Goal: Book appointment/travel/reservation

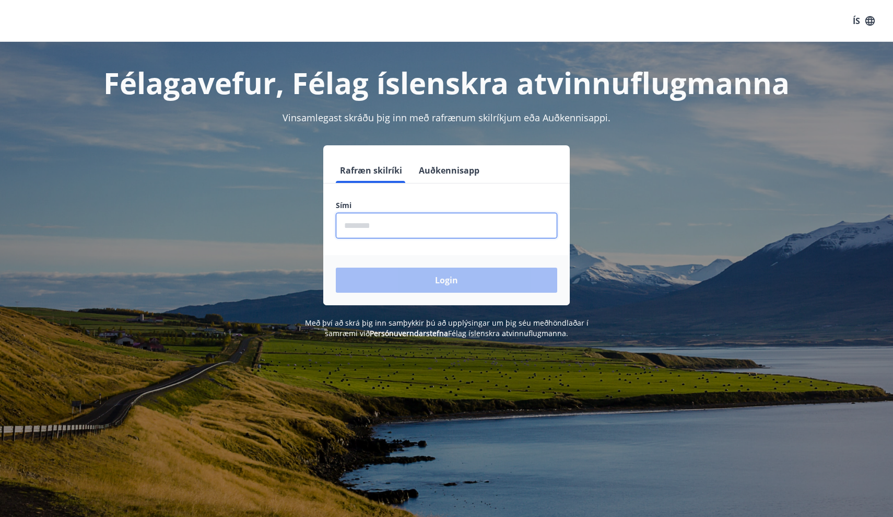
click at [452, 229] on input "phone" at bounding box center [446, 226] width 221 height 26
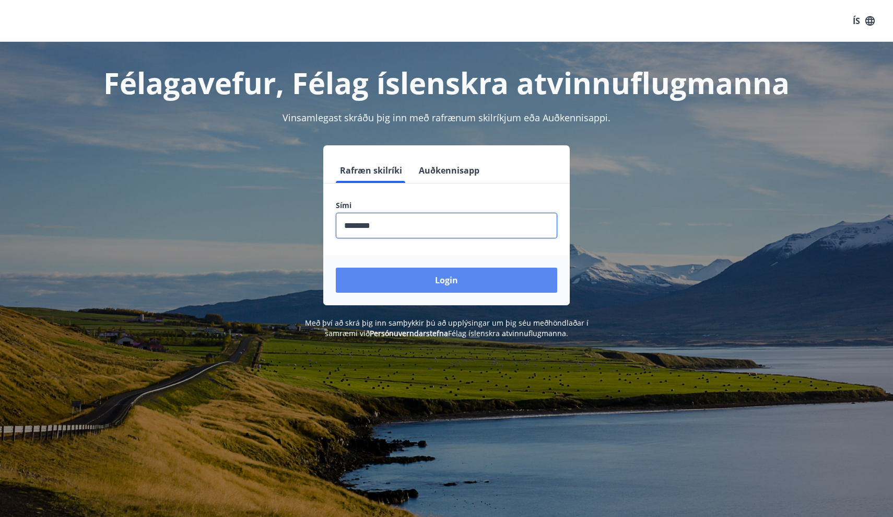
type input "********"
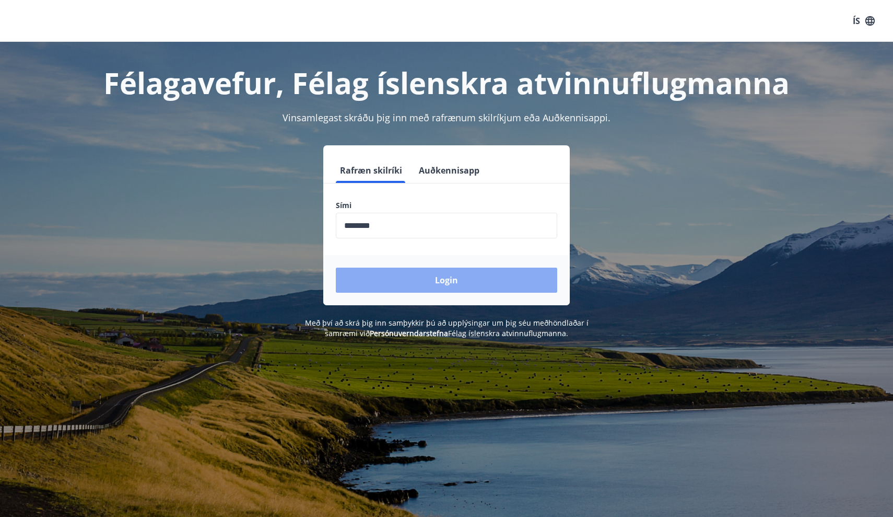
click at [471, 276] on button "Login" at bounding box center [446, 279] width 221 height 25
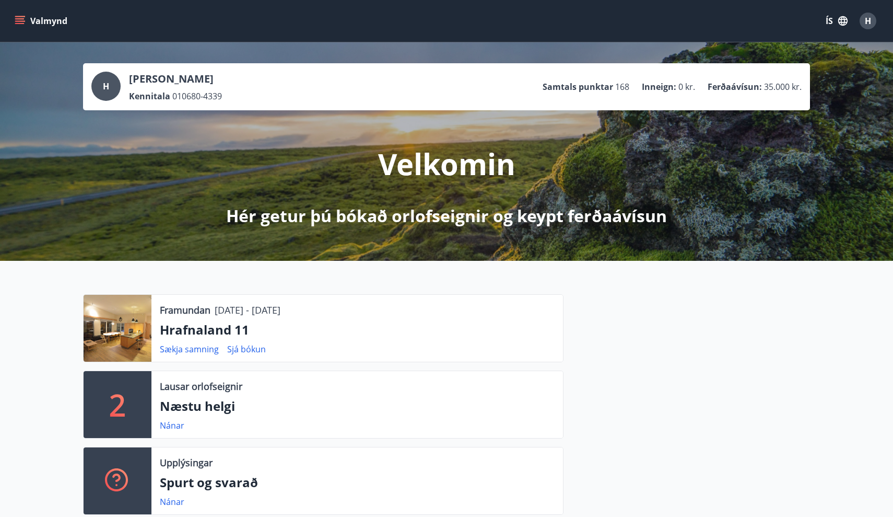
click at [22, 24] on icon "menu" at bounding box center [19, 23] width 9 height 1
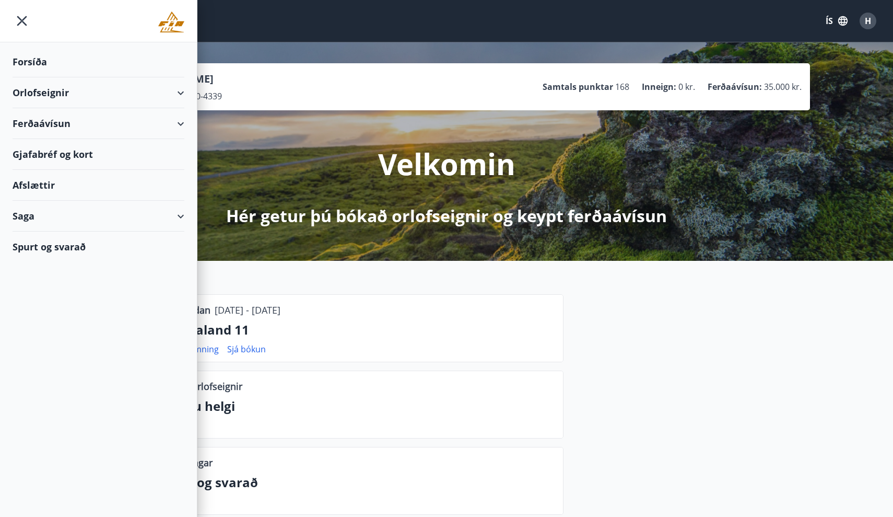
click at [101, 95] on div "Orlofseignir" at bounding box center [99, 92] width 172 height 31
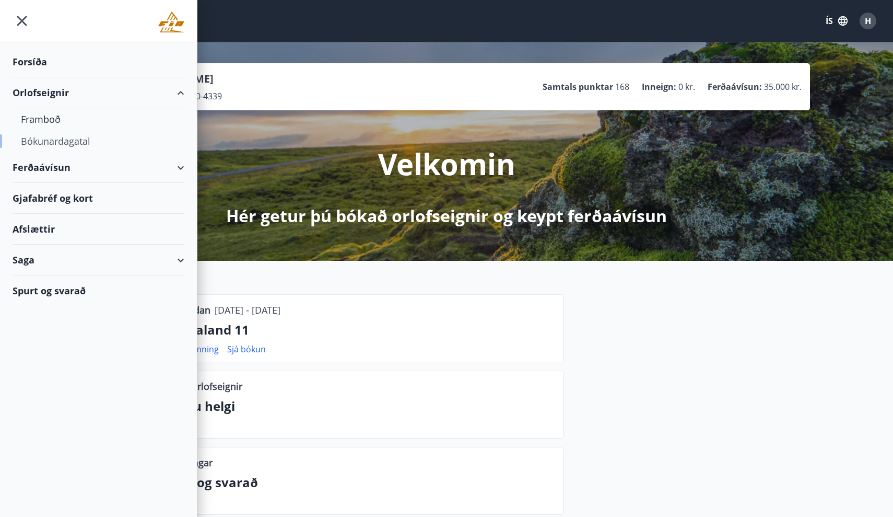
click at [74, 143] on div "Bókunardagatal" at bounding box center [98, 141] width 155 height 22
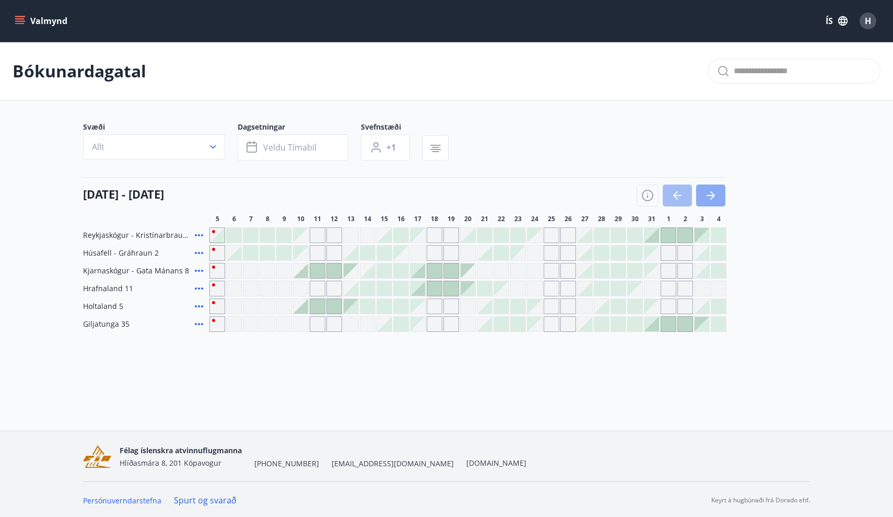
click at [711, 195] on icon "button" at bounding box center [711, 195] width 8 height 1
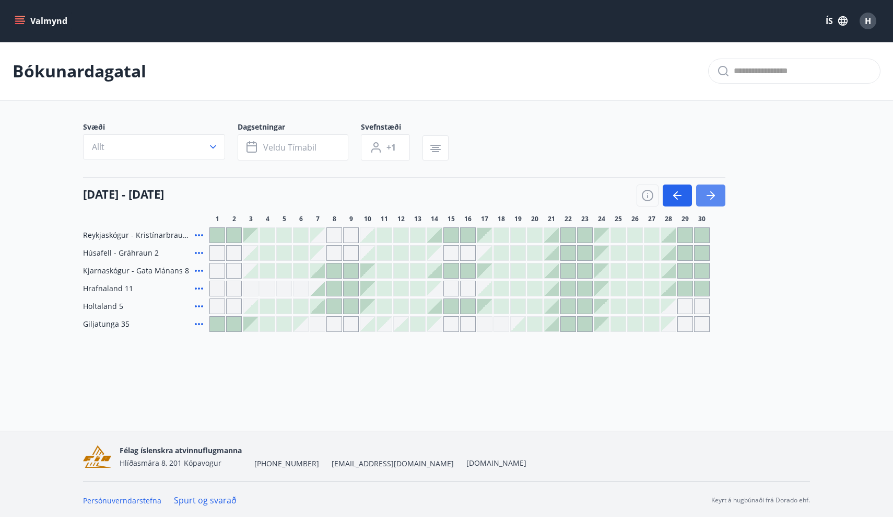
click at [711, 195] on icon "button" at bounding box center [711, 195] width 8 height 1
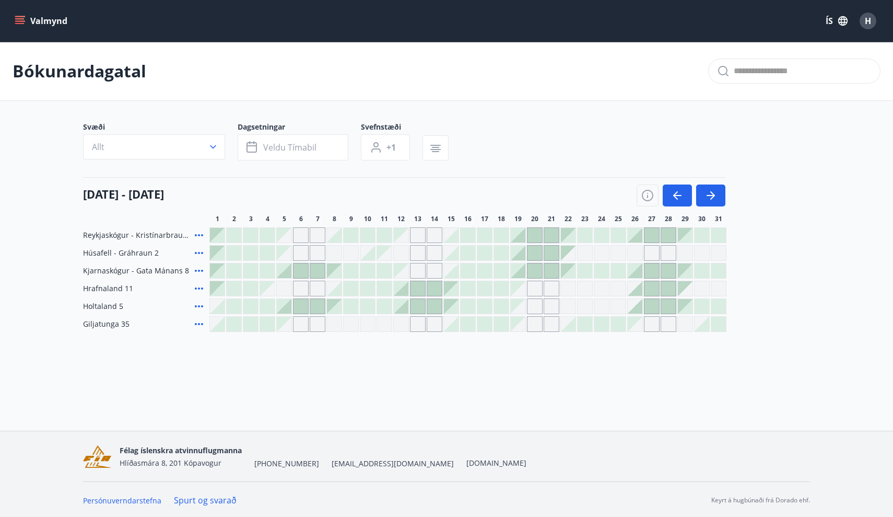
click at [639, 290] on div at bounding box center [635, 288] width 15 height 15
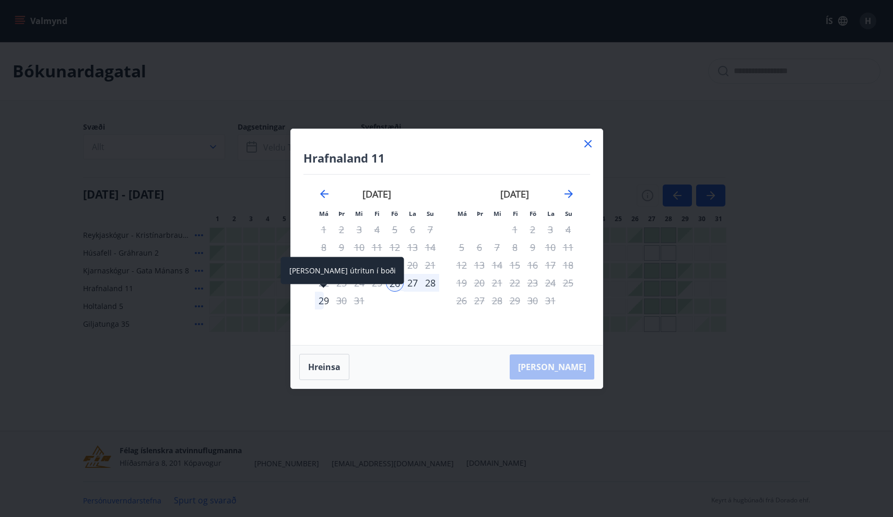
click at [324, 301] on div "29" at bounding box center [324, 300] width 18 height 18
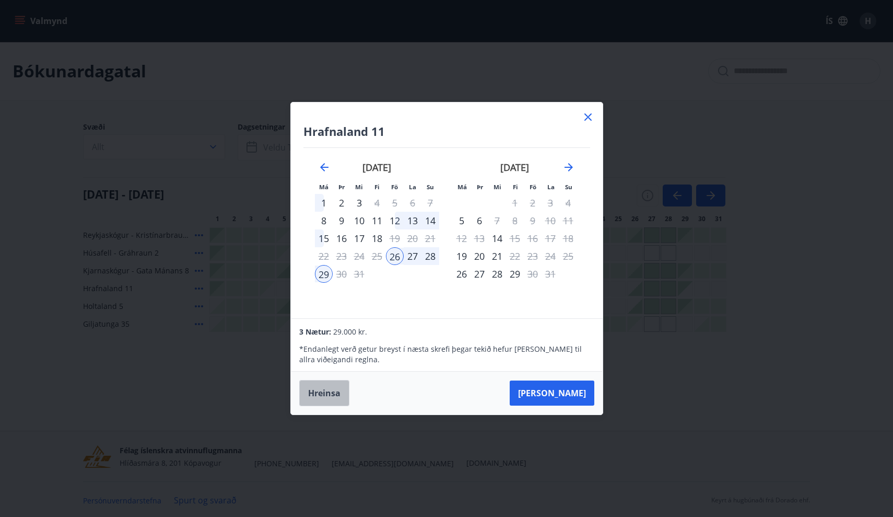
click at [333, 394] on button "Hreinsa" at bounding box center [324, 393] width 50 height 26
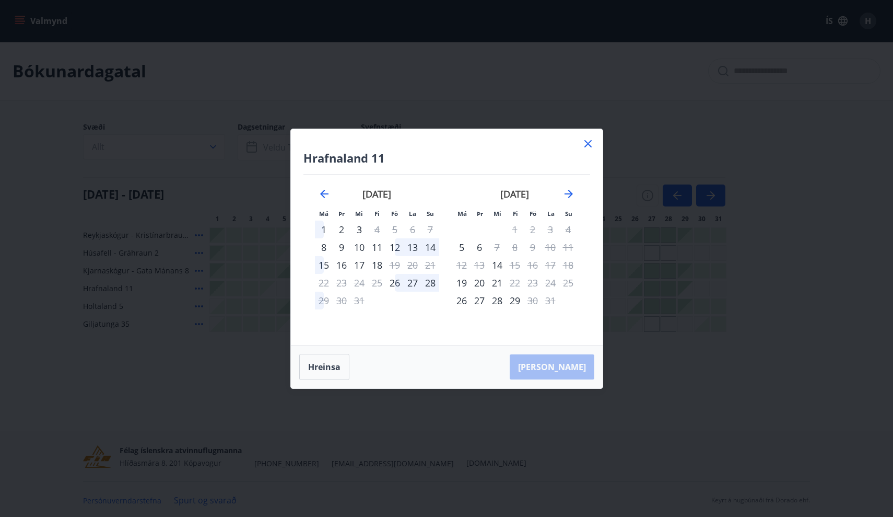
click at [592, 139] on icon at bounding box center [588, 143] width 13 height 13
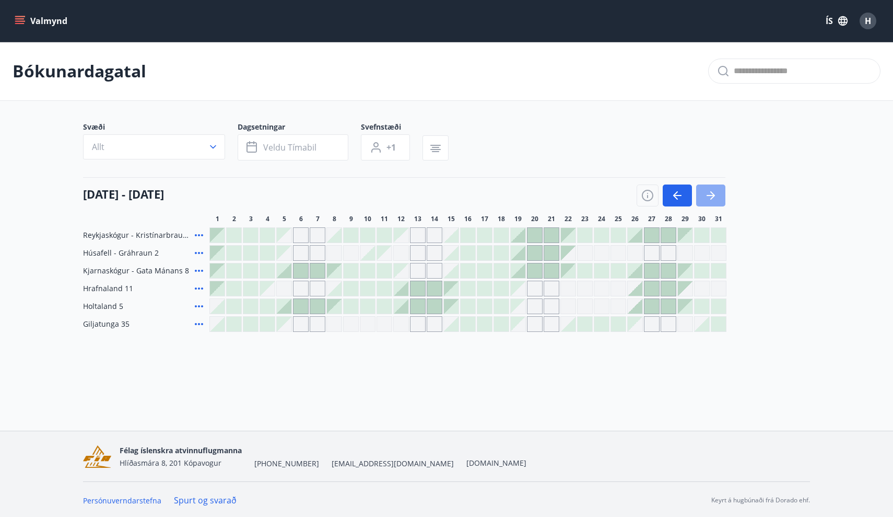
click at [711, 189] on icon "button" at bounding box center [711, 195] width 13 height 13
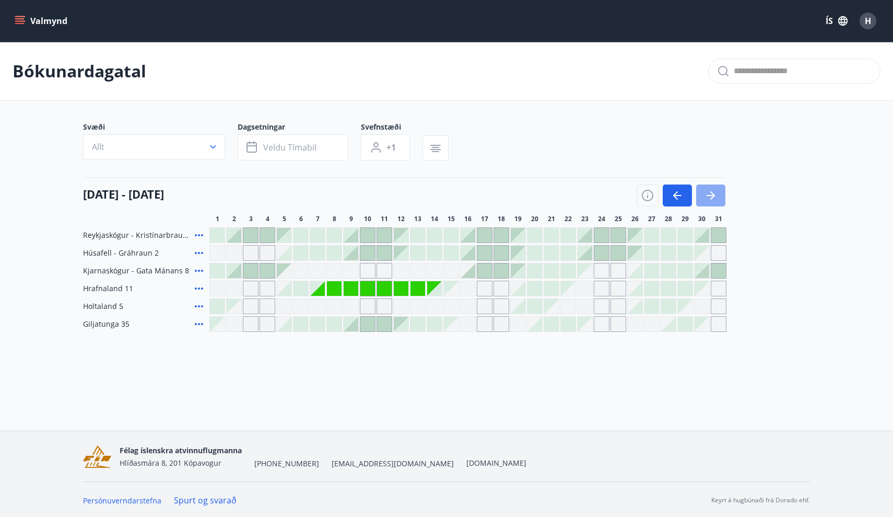
click at [714, 197] on icon "button" at bounding box center [711, 195] width 13 height 13
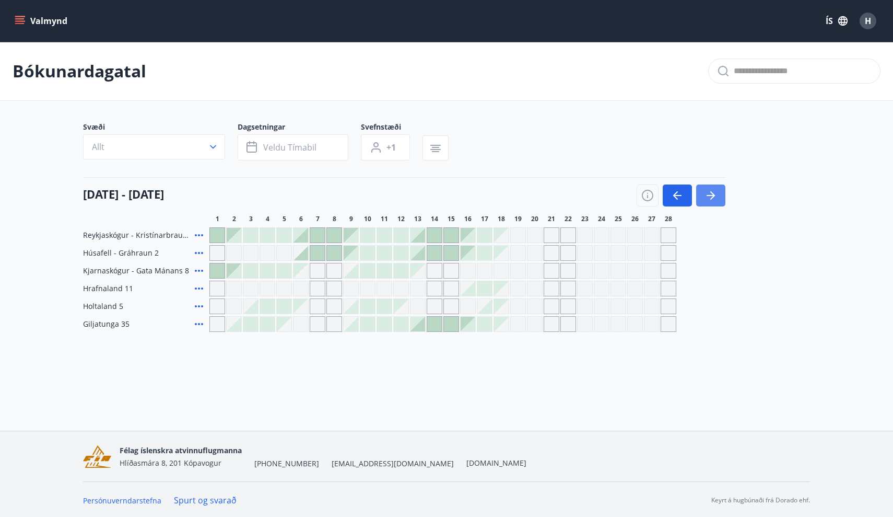
click at [714, 197] on icon "button" at bounding box center [711, 195] width 13 height 13
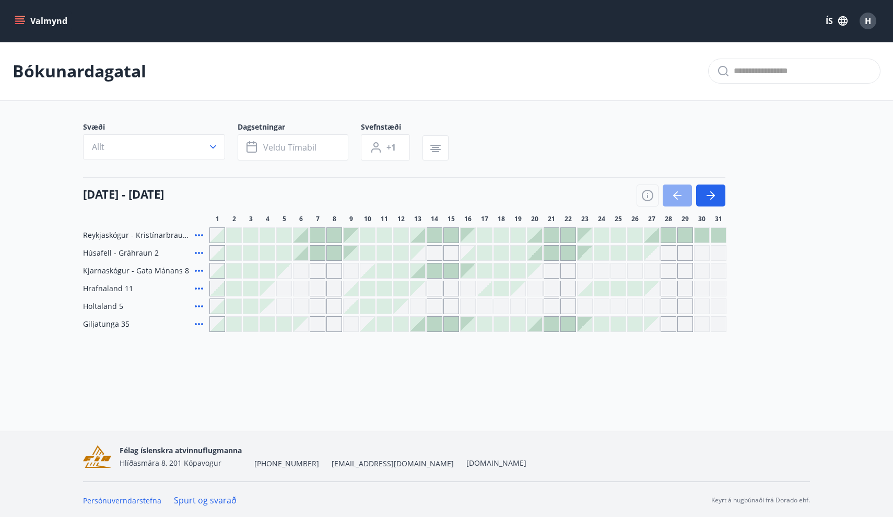
click at [675, 201] on icon "button" at bounding box center [677, 195] width 13 height 13
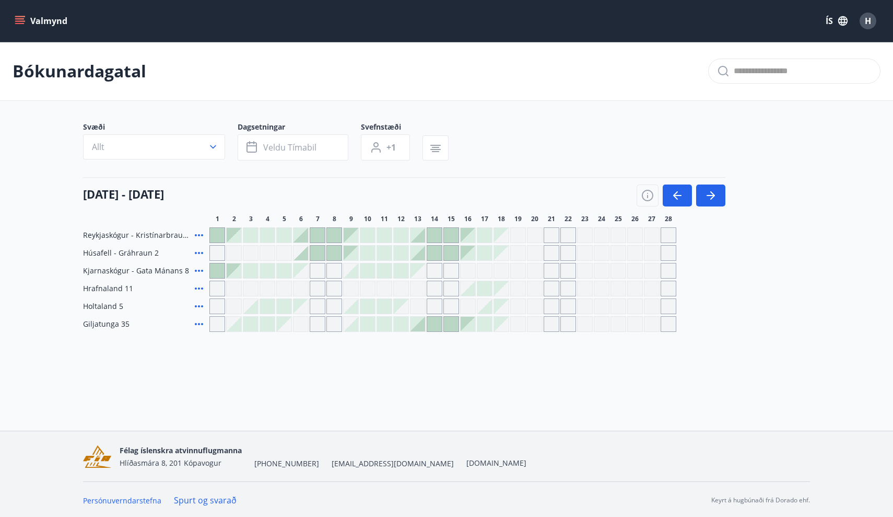
click at [305, 237] on div at bounding box center [301, 235] width 15 height 15
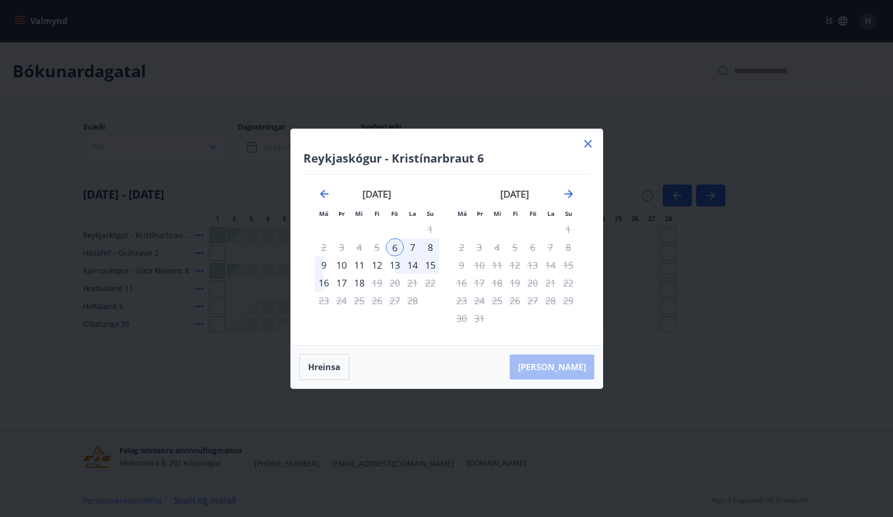
click at [327, 263] on div "9" at bounding box center [324, 265] width 18 height 18
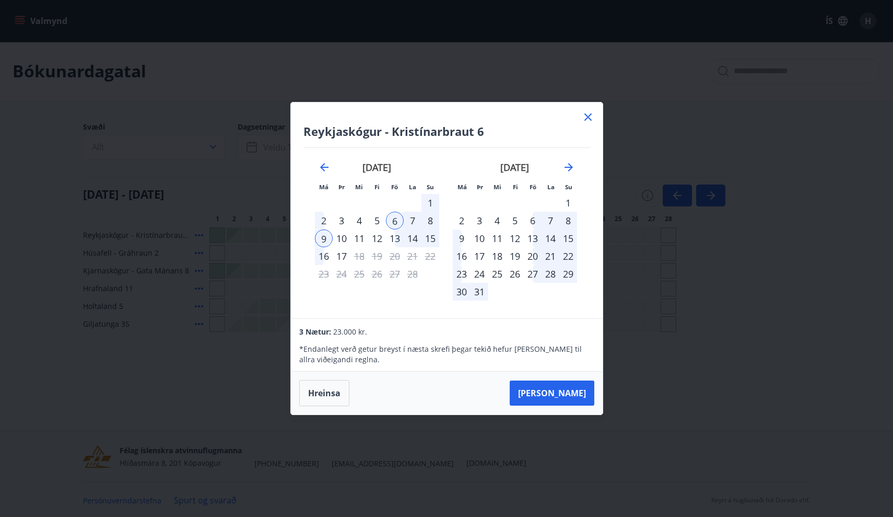
click at [591, 118] on icon at bounding box center [588, 117] width 13 height 13
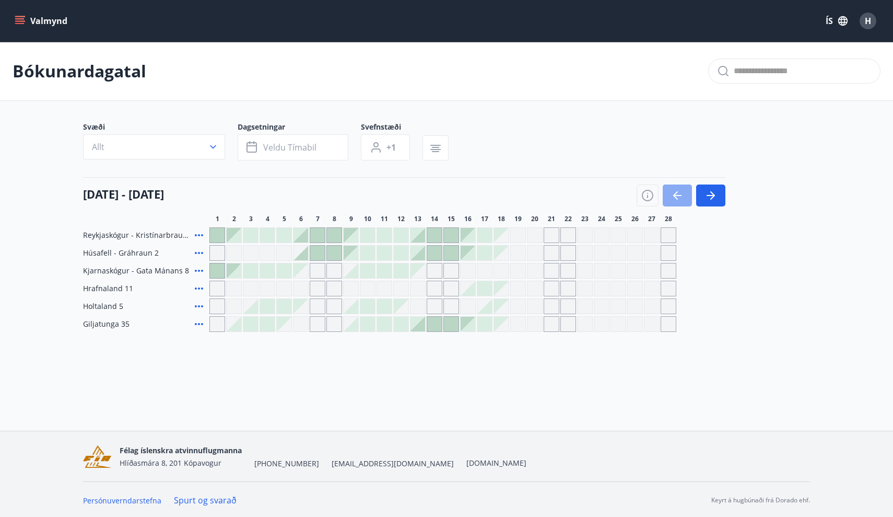
click at [676, 196] on icon "button" at bounding box center [677, 195] width 13 height 13
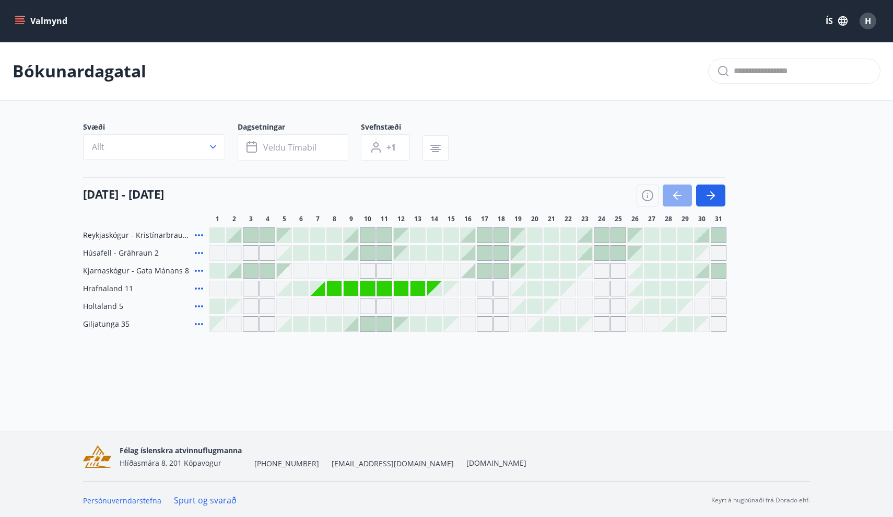
click at [676, 196] on icon "button" at bounding box center [677, 195] width 13 height 13
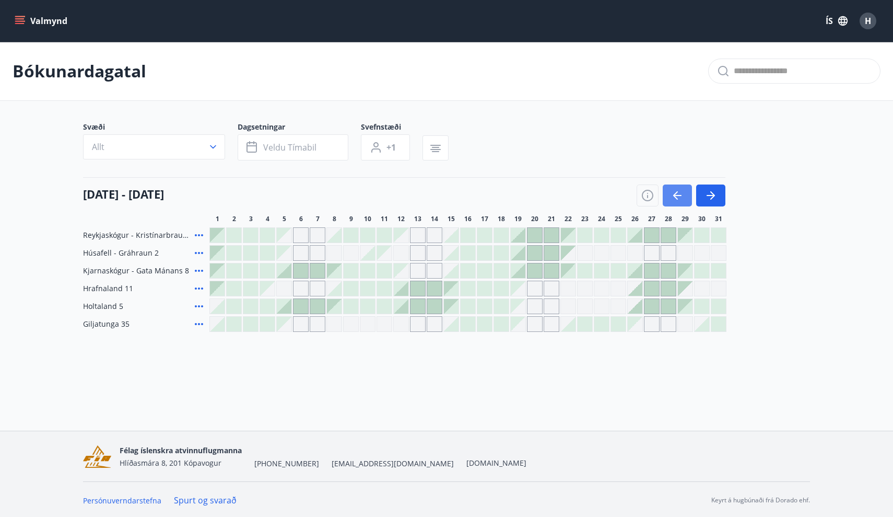
click at [676, 200] on icon "button" at bounding box center [677, 195] width 13 height 13
